Goal: Task Accomplishment & Management: Complete application form

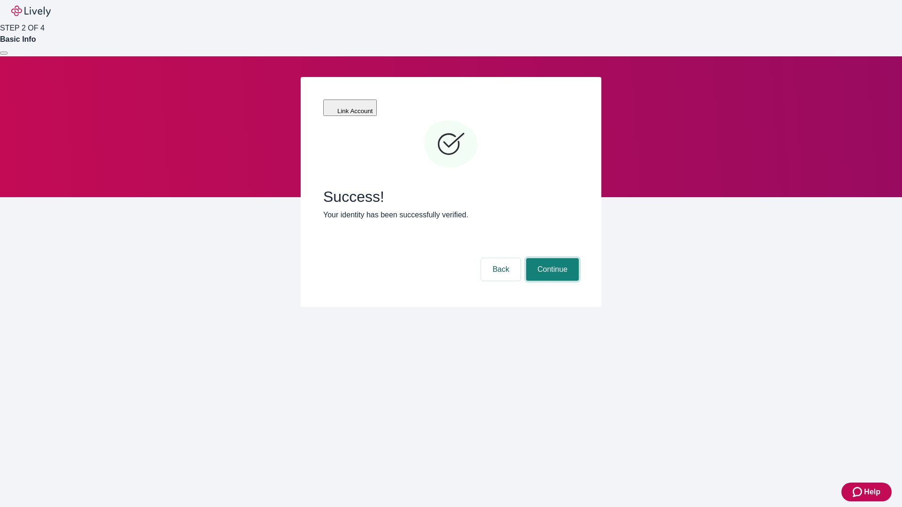
click at [551, 258] on button "Continue" at bounding box center [552, 269] width 53 height 23
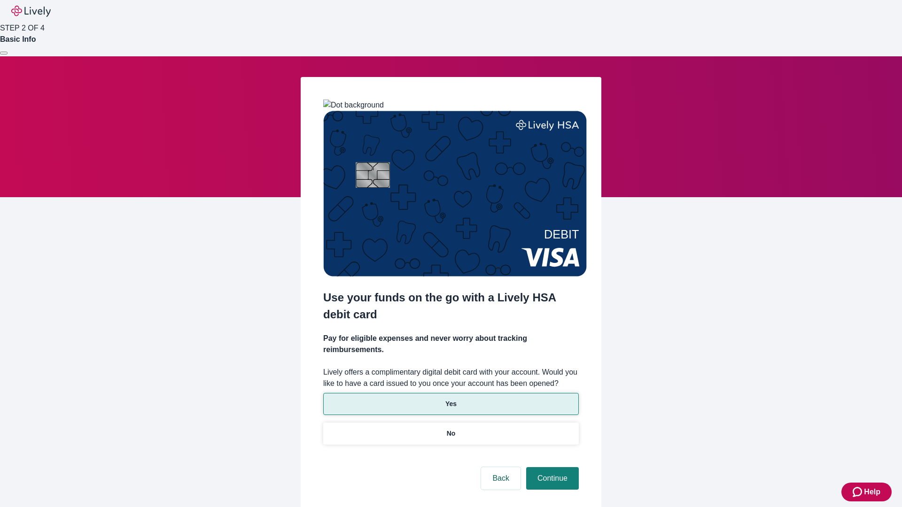
click at [450, 399] on p "Yes" at bounding box center [450, 404] width 11 height 10
click at [551, 467] on button "Continue" at bounding box center [552, 478] width 53 height 23
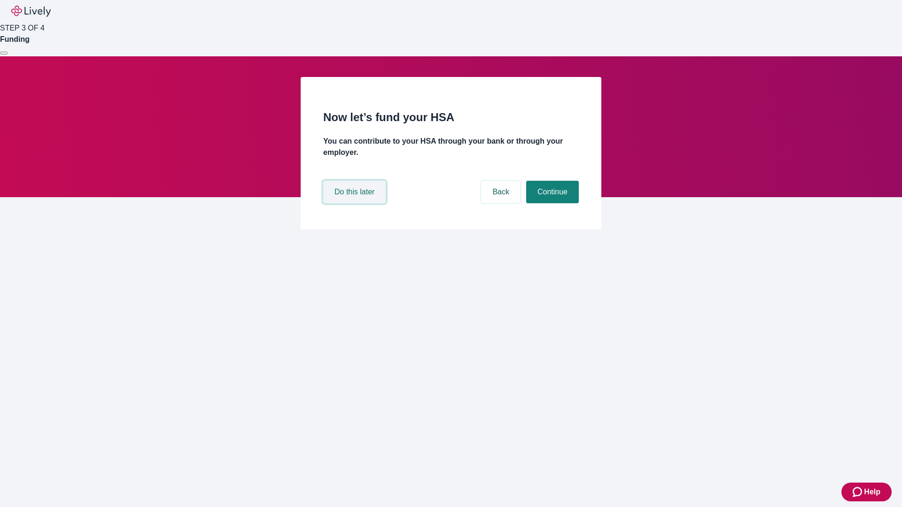
click at [355, 203] on button "Do this later" at bounding box center [354, 192] width 62 height 23
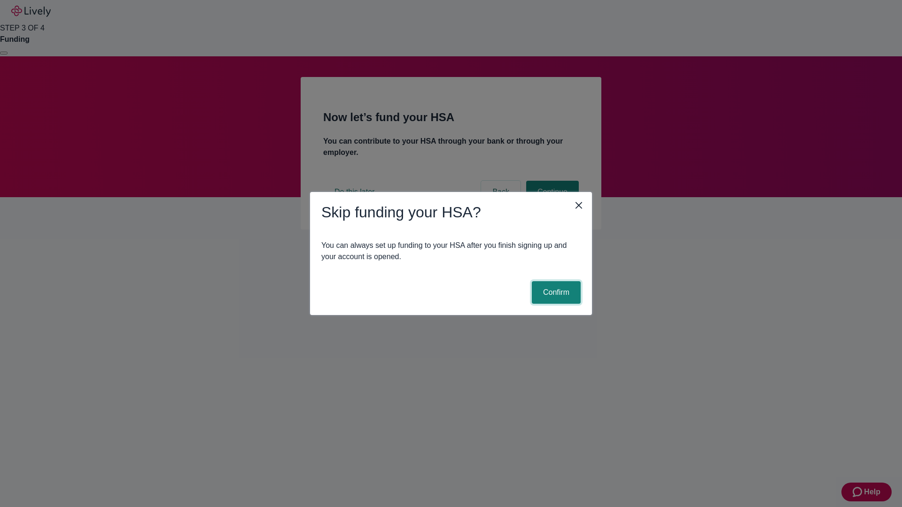
click at [555, 293] on button "Confirm" at bounding box center [556, 292] width 49 height 23
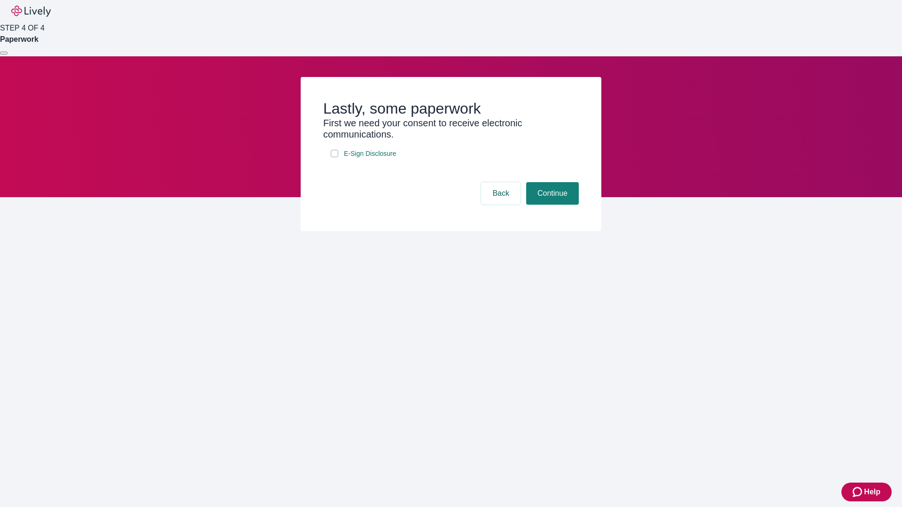
click at [334, 157] on input "E-Sign Disclosure" at bounding box center [335, 154] width 8 height 8
checkbox input "true"
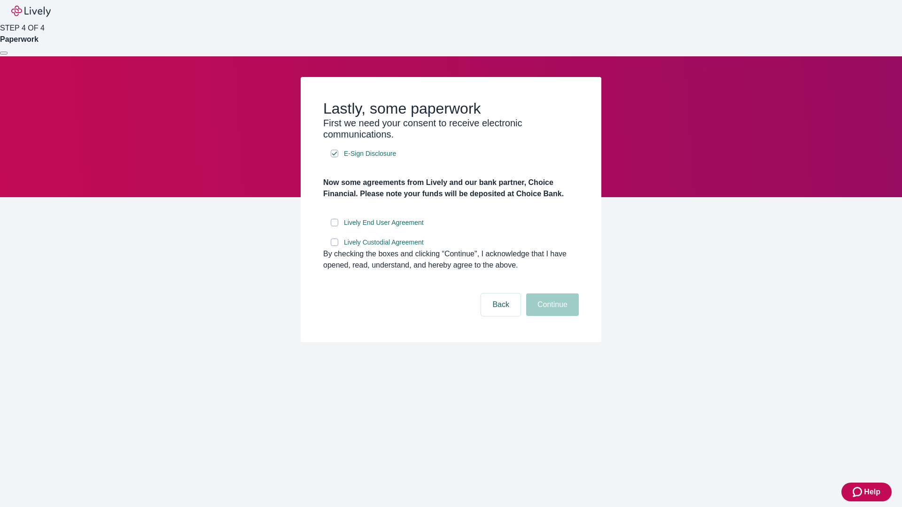
click at [334, 226] on input "Lively End User Agreement" at bounding box center [335, 223] width 8 height 8
checkbox input "true"
click at [334, 246] on input "Lively Custodial Agreement" at bounding box center [335, 243] width 8 height 8
checkbox input "true"
click at [551, 316] on button "Continue" at bounding box center [552, 304] width 53 height 23
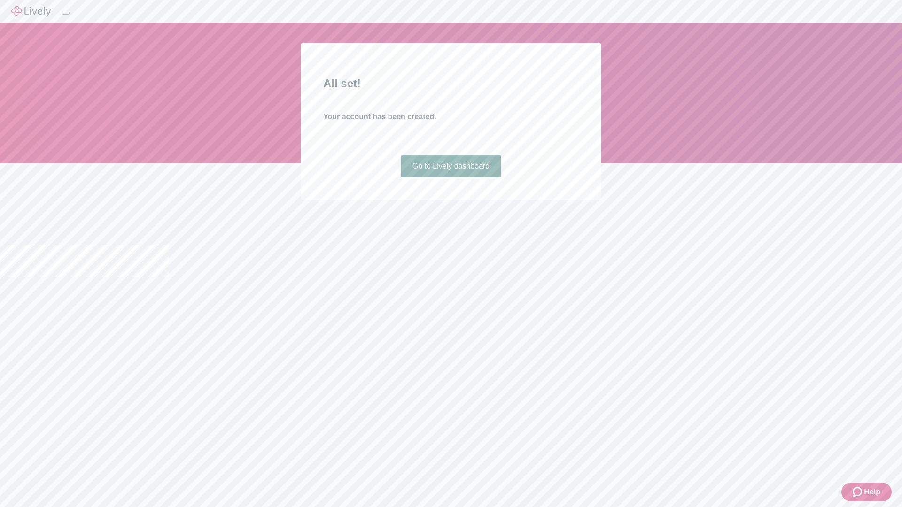
click at [450, 177] on link "Go to Lively dashboard" at bounding box center [451, 166] width 100 height 23
